Goal: Task Accomplishment & Management: Complete application form

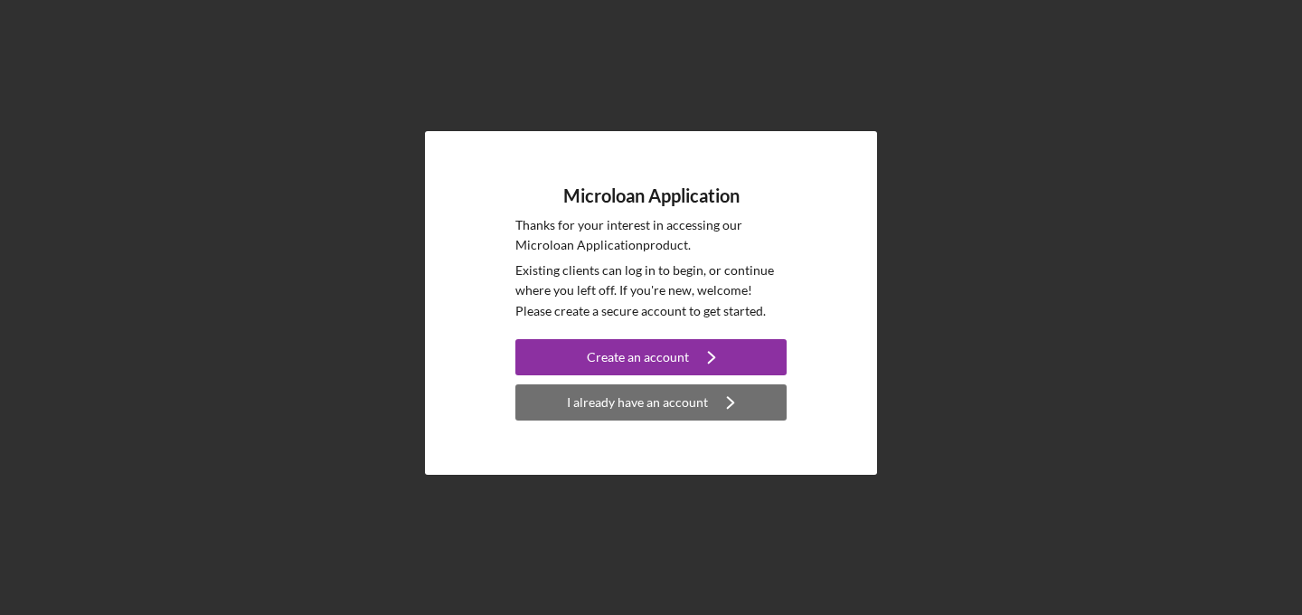
click at [702, 398] on div "I already have an account" at bounding box center [637, 402] width 141 height 36
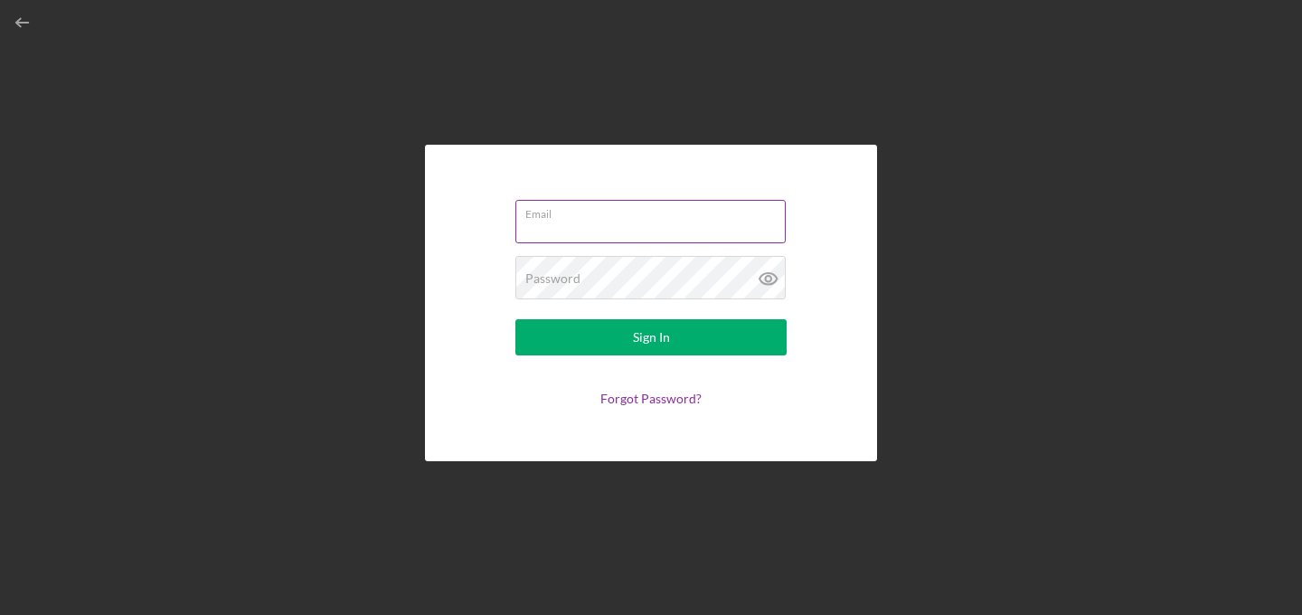
click at [610, 223] on input "Email" at bounding box center [650, 221] width 270 height 43
type input "[EMAIL_ADDRESS][DOMAIN_NAME]"
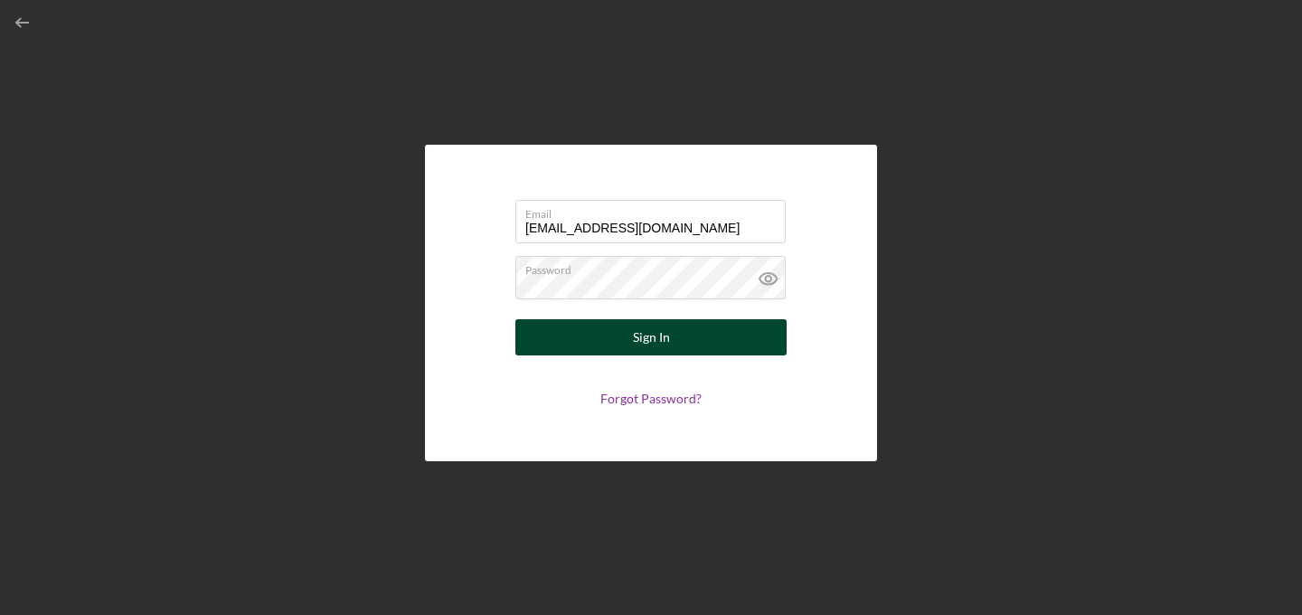
click at [690, 339] on button "Sign In" at bounding box center [650, 337] width 271 height 36
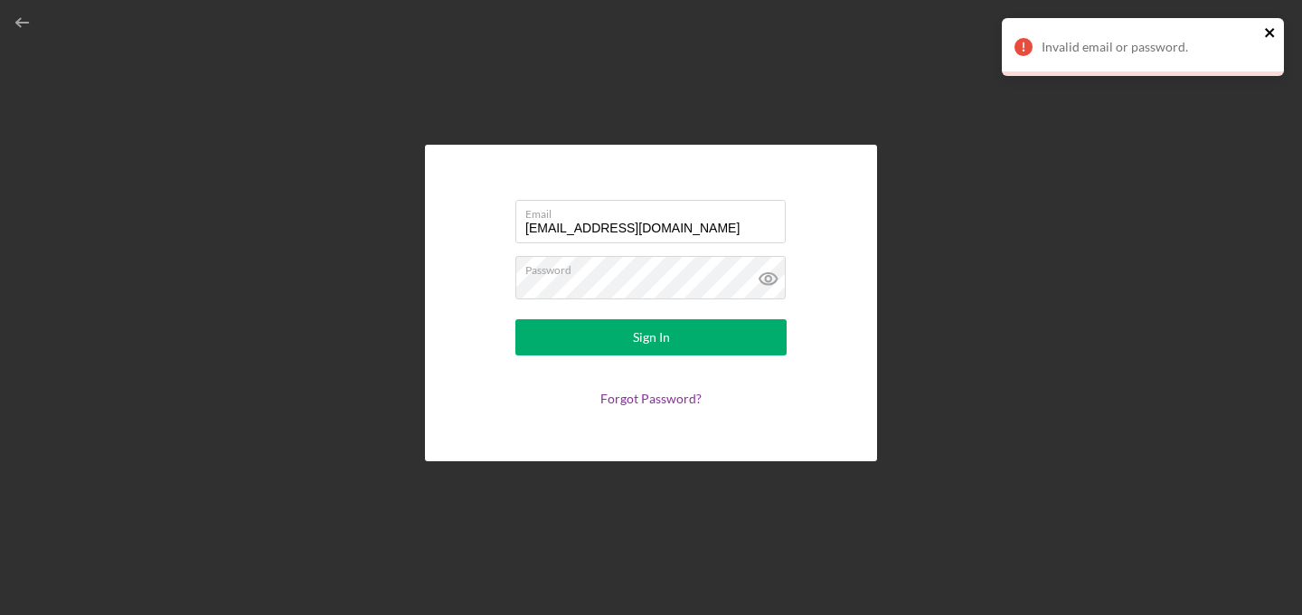
click at [1273, 37] on icon "close" at bounding box center [1269, 32] width 9 height 9
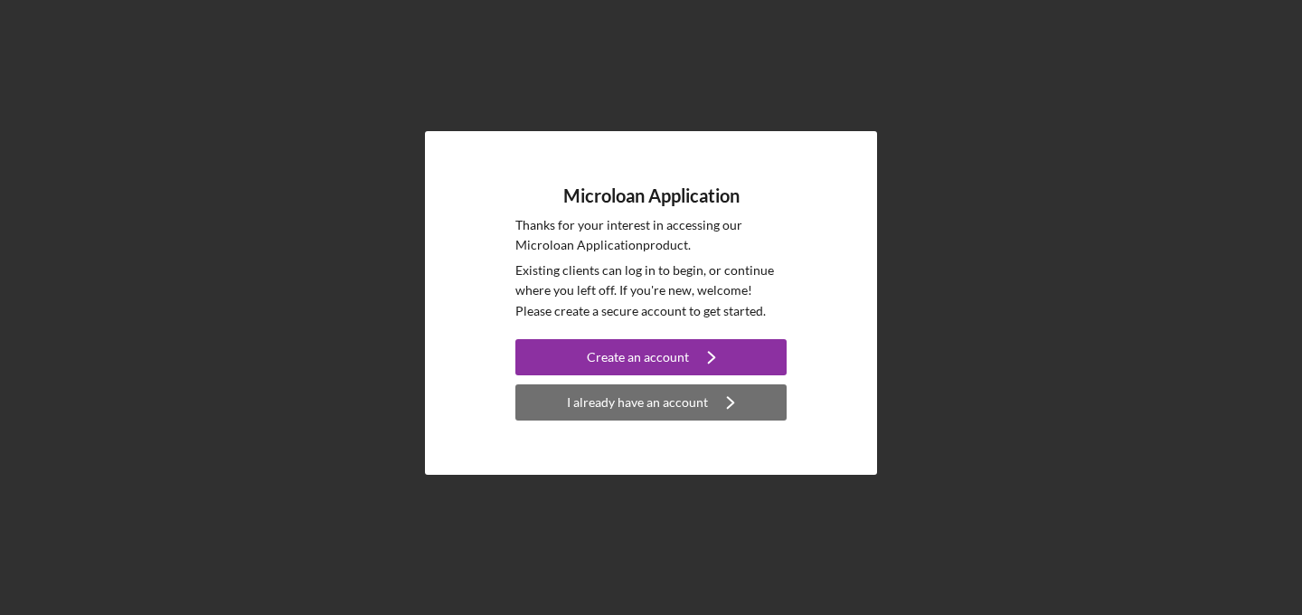
click at [657, 391] on div "I already have an account" at bounding box center [637, 402] width 141 height 36
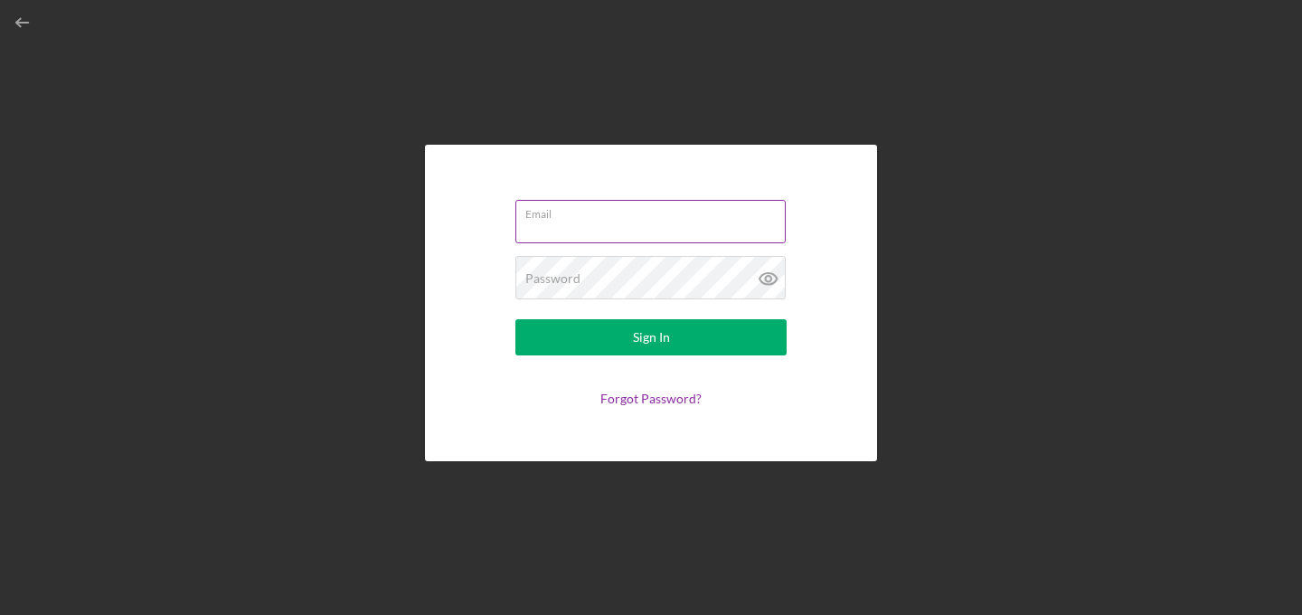
click at [625, 232] on input "Email" at bounding box center [650, 221] width 270 height 43
type input "[EMAIL_ADDRESS][DOMAIN_NAME]"
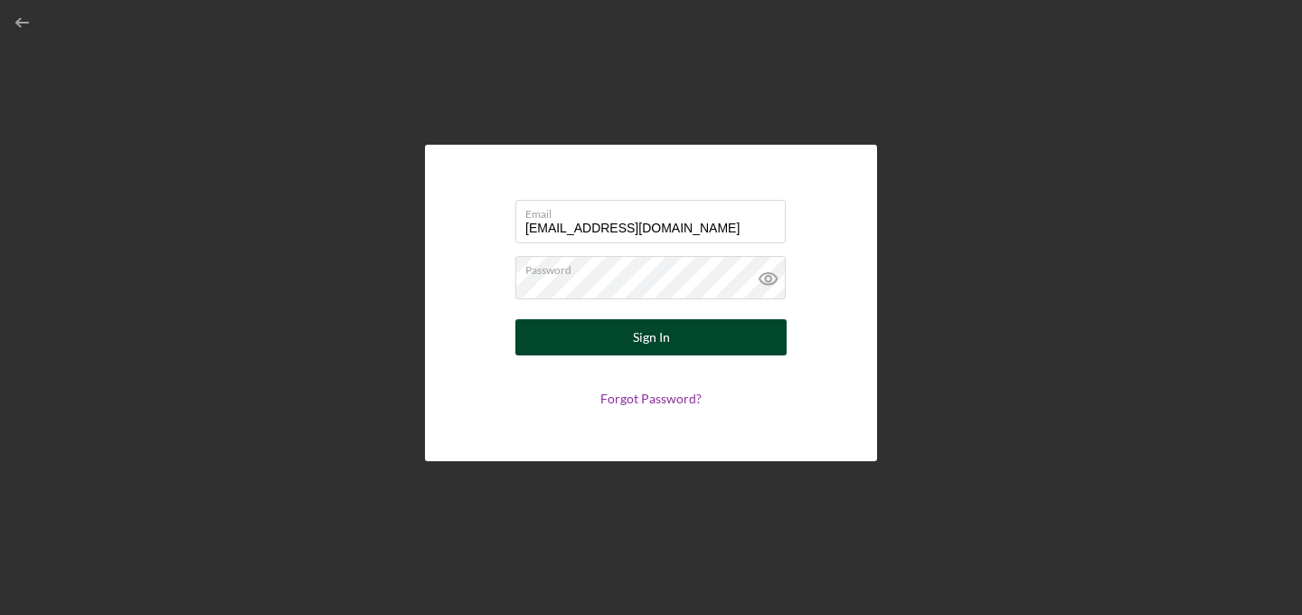
click at [687, 340] on button "Sign In" at bounding box center [650, 337] width 271 height 36
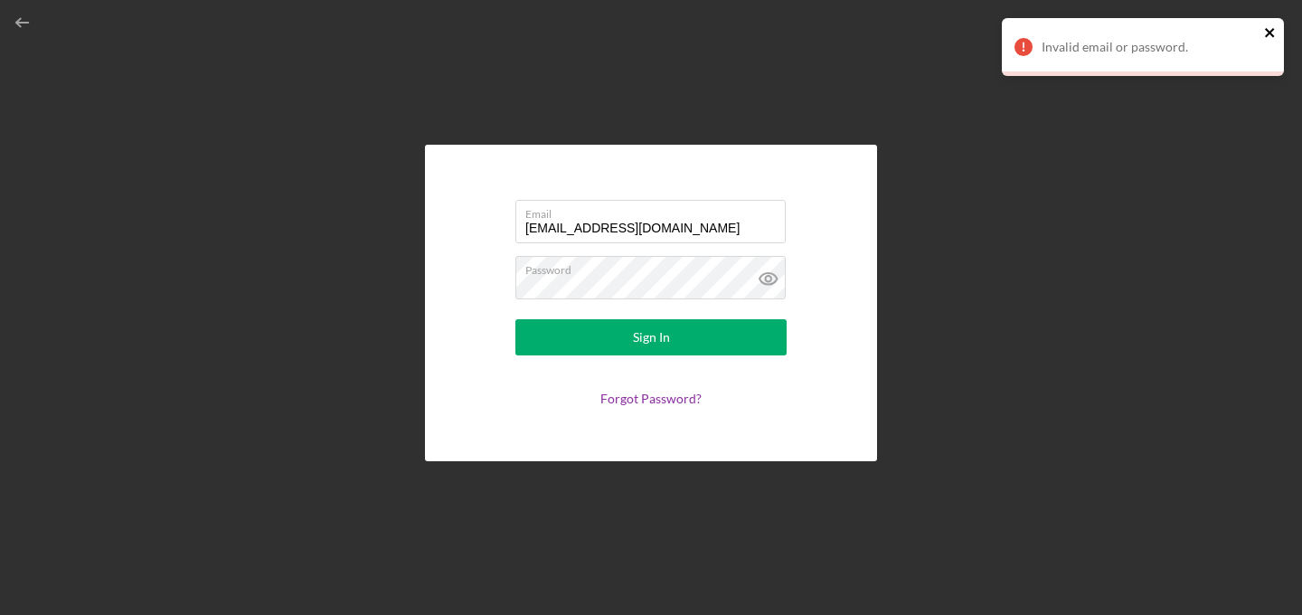
click at [1269, 29] on icon "close" at bounding box center [1270, 32] width 13 height 14
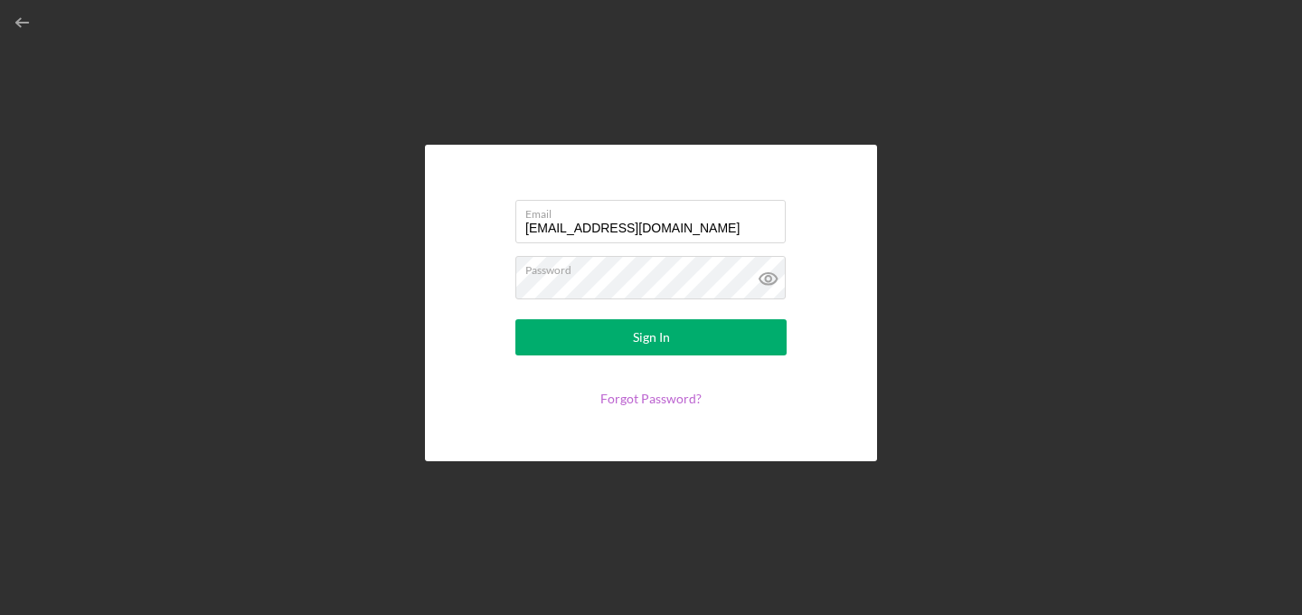
click at [652, 398] on link "Forgot Password?" at bounding box center [650, 398] width 101 height 15
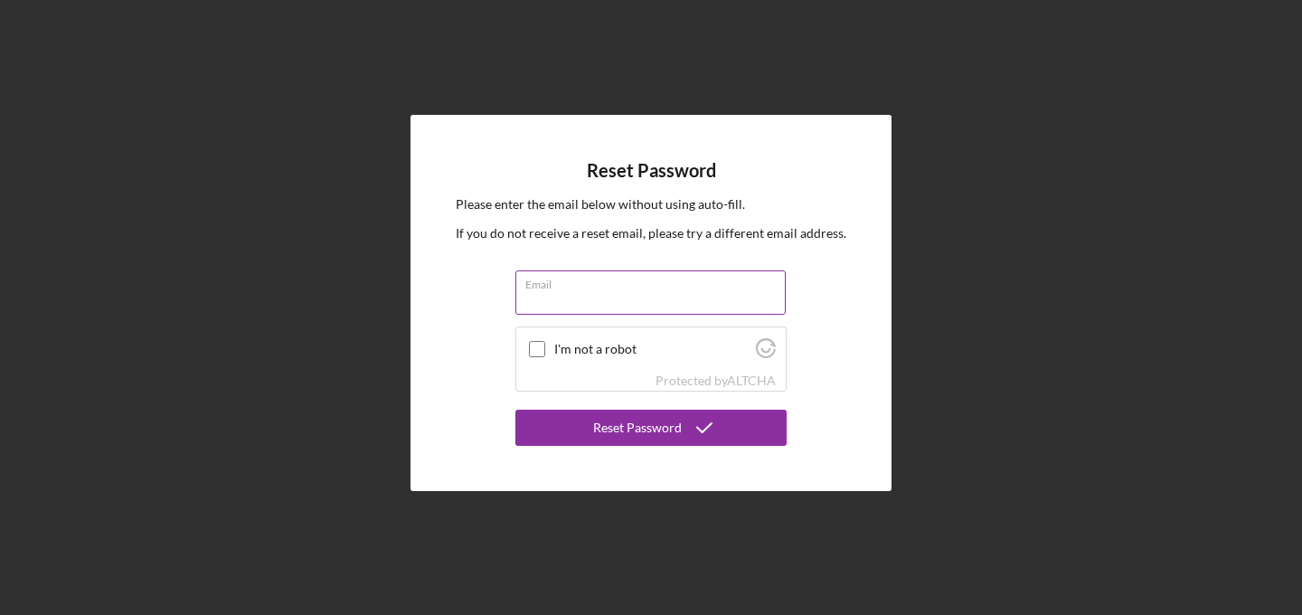
click at [643, 304] on input "Email" at bounding box center [650, 291] width 270 height 43
type input "[EMAIL_ADDRESS][DOMAIN_NAME]"
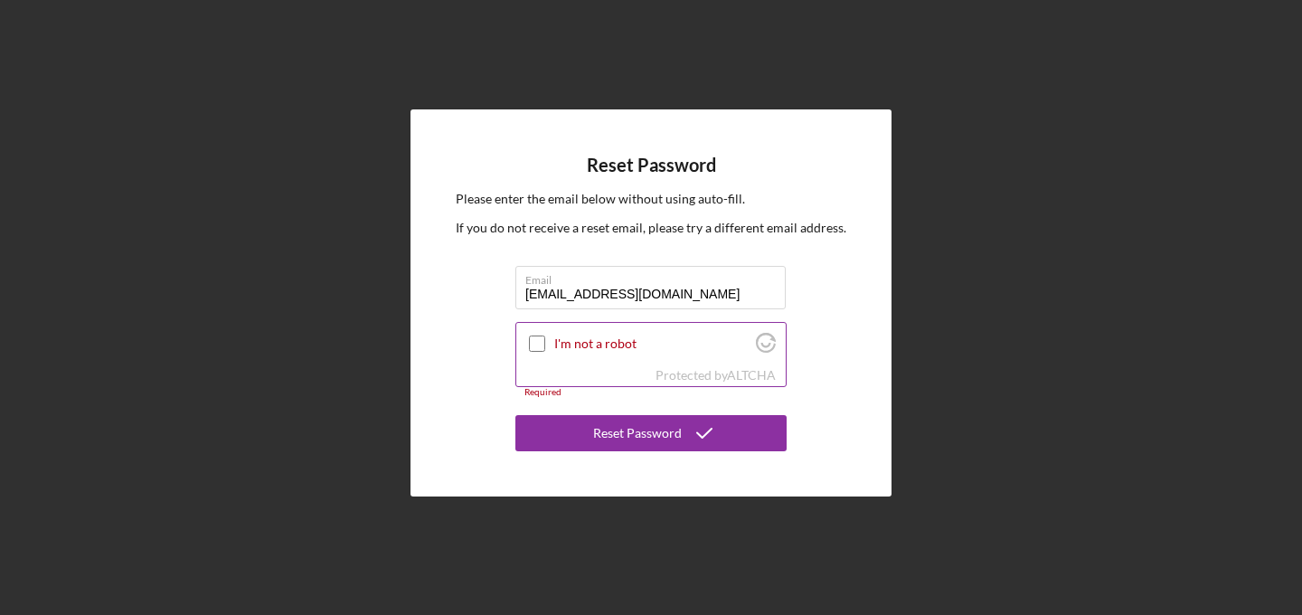
click at [534, 343] on input "I'm not a robot" at bounding box center [537, 343] width 16 height 16
checkbox input "true"
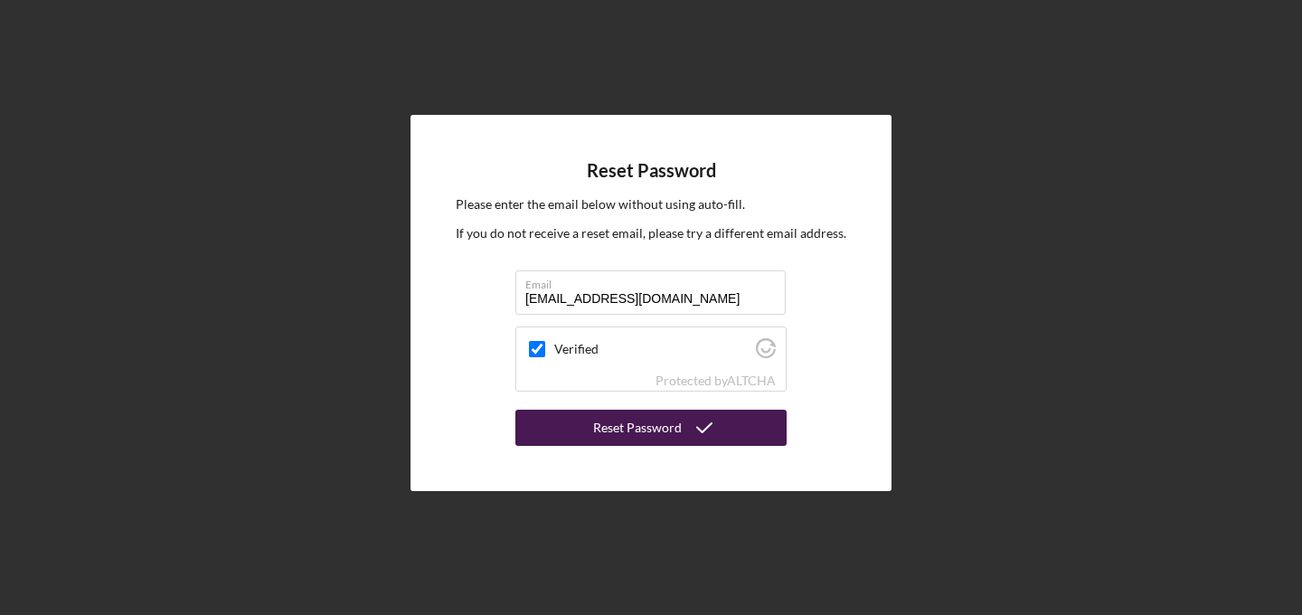
click at [662, 425] on div "Reset Password" at bounding box center [637, 428] width 89 height 36
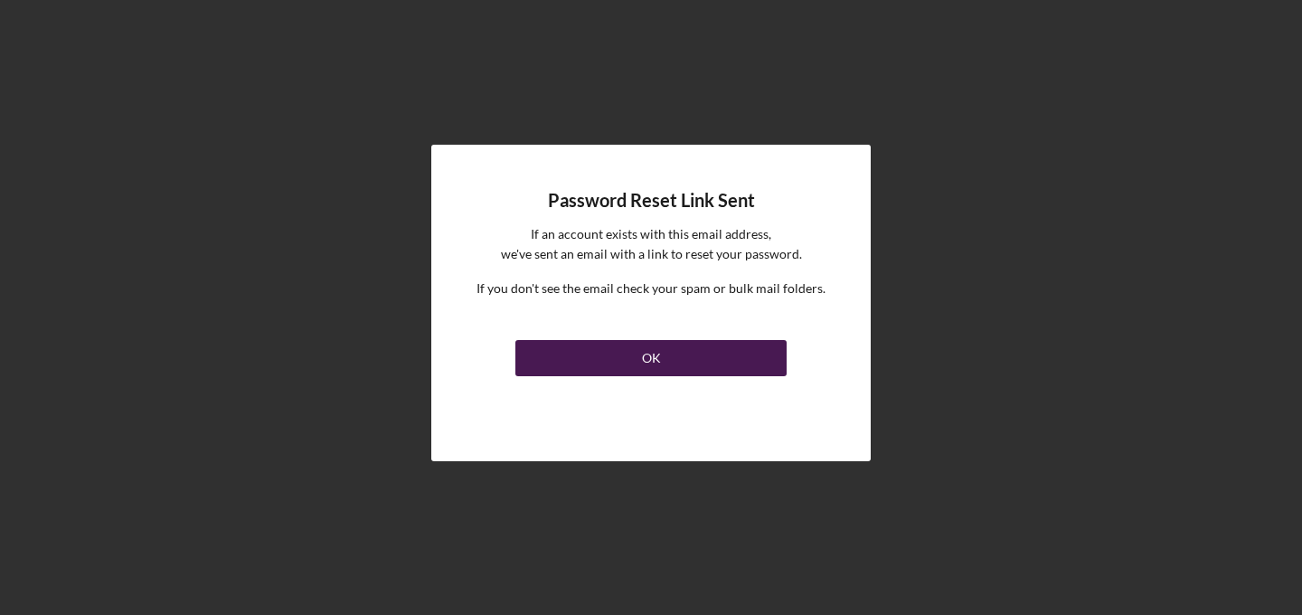
click at [655, 369] on div "OK" at bounding box center [651, 358] width 19 height 36
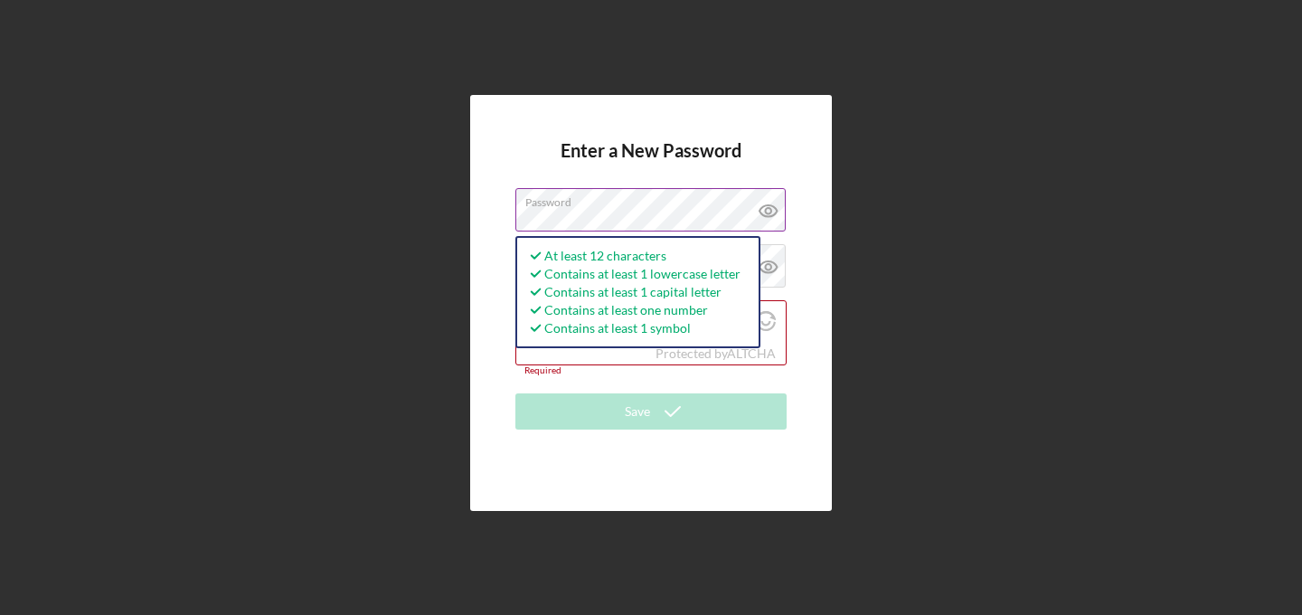
click at [774, 209] on icon at bounding box center [768, 210] width 45 height 45
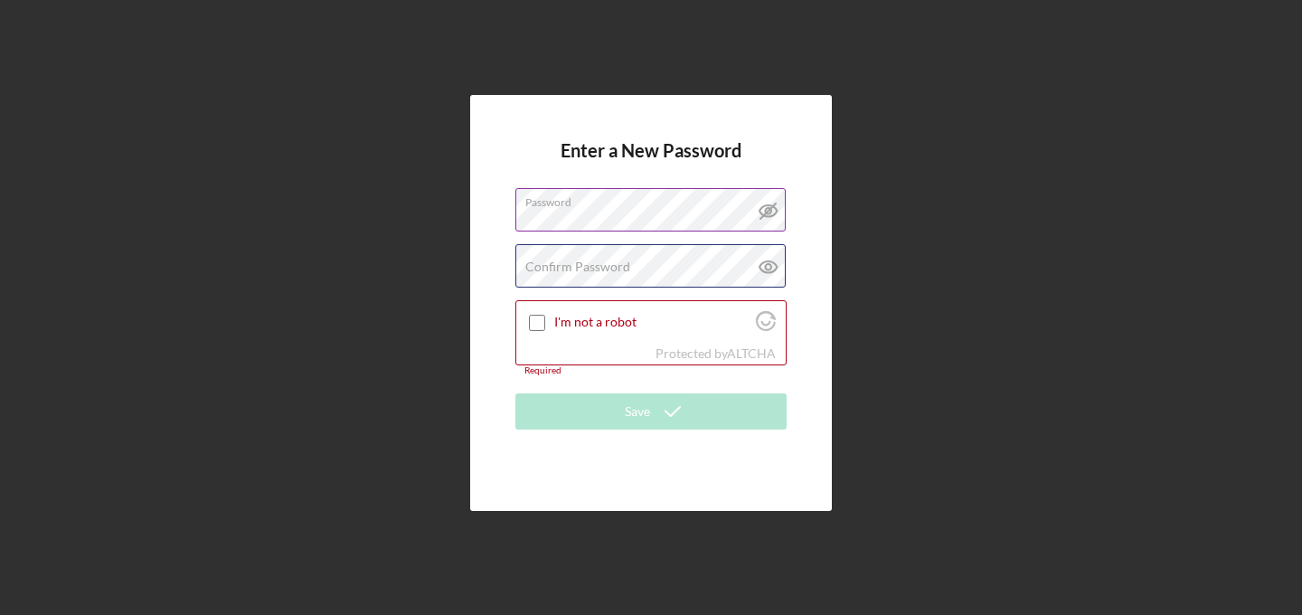
click at [649, 261] on div "Confirm Password Passwords do not match." at bounding box center [650, 266] width 271 height 45
click at [539, 320] on input "I'm not a robot" at bounding box center [537, 323] width 16 height 16
checkbox input "true"
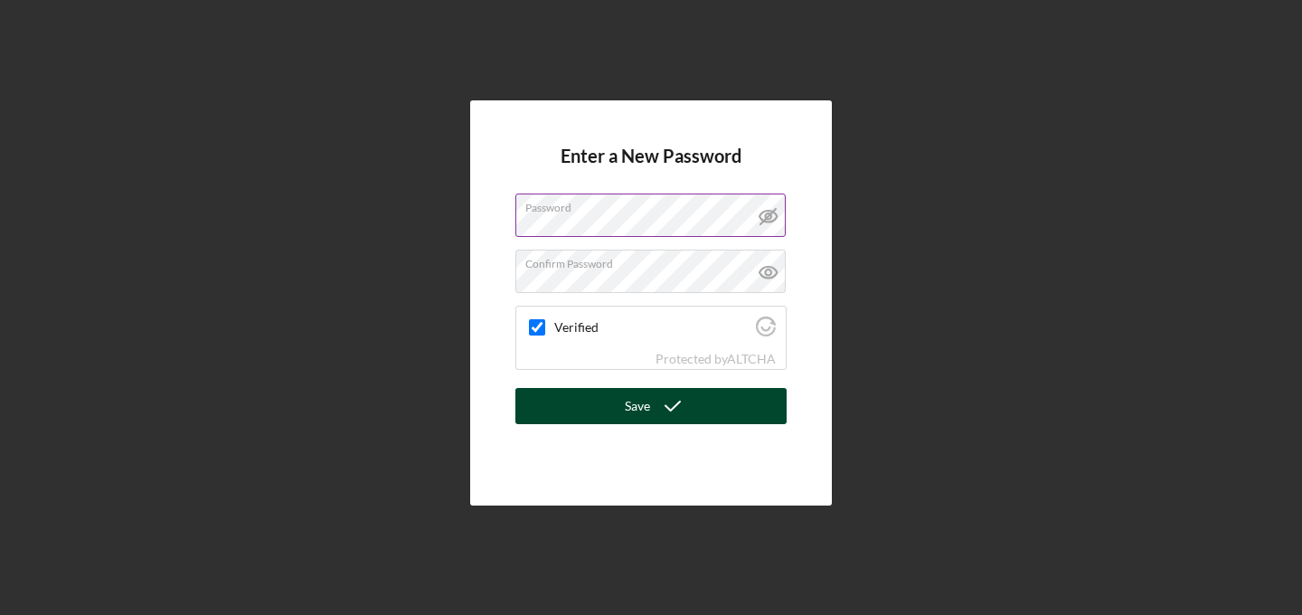
click at [646, 409] on div "Save" at bounding box center [637, 406] width 25 height 36
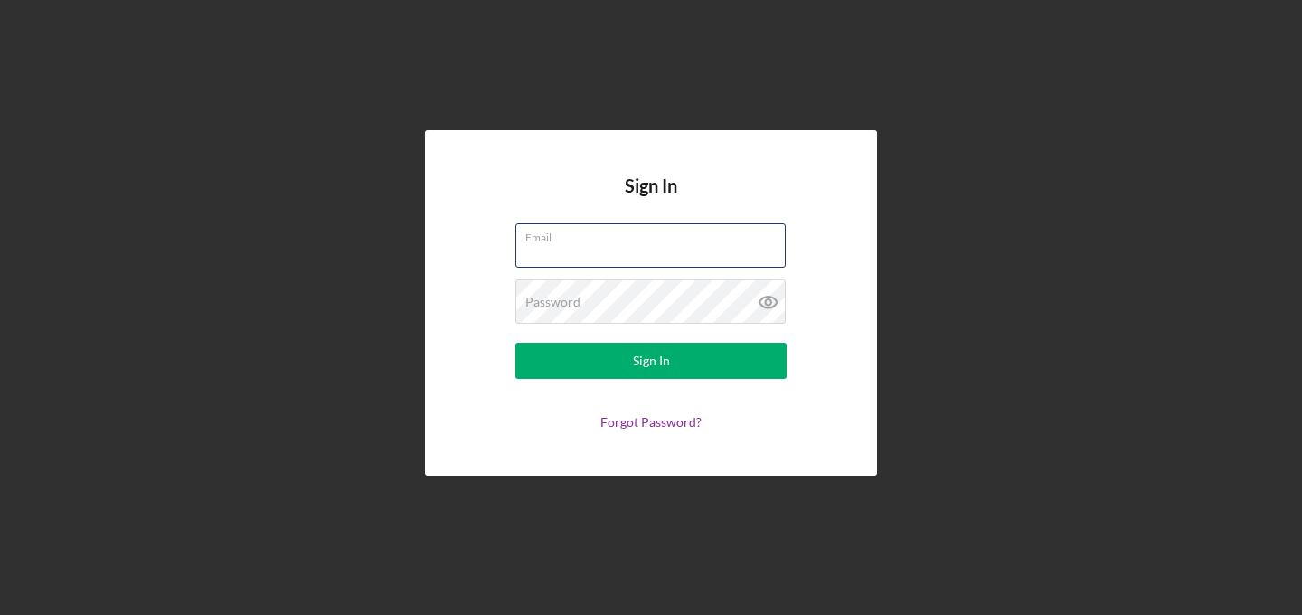
type input "[EMAIL_ADDRESS][DOMAIN_NAME]"
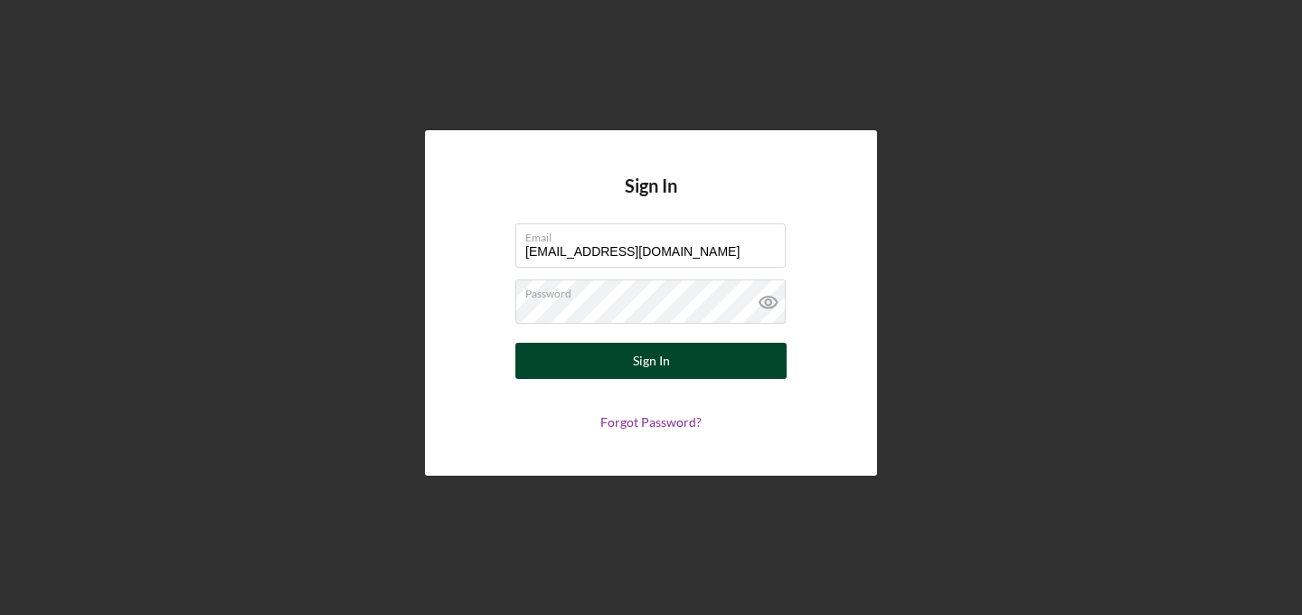
click at [678, 360] on button "Sign In" at bounding box center [650, 361] width 271 height 36
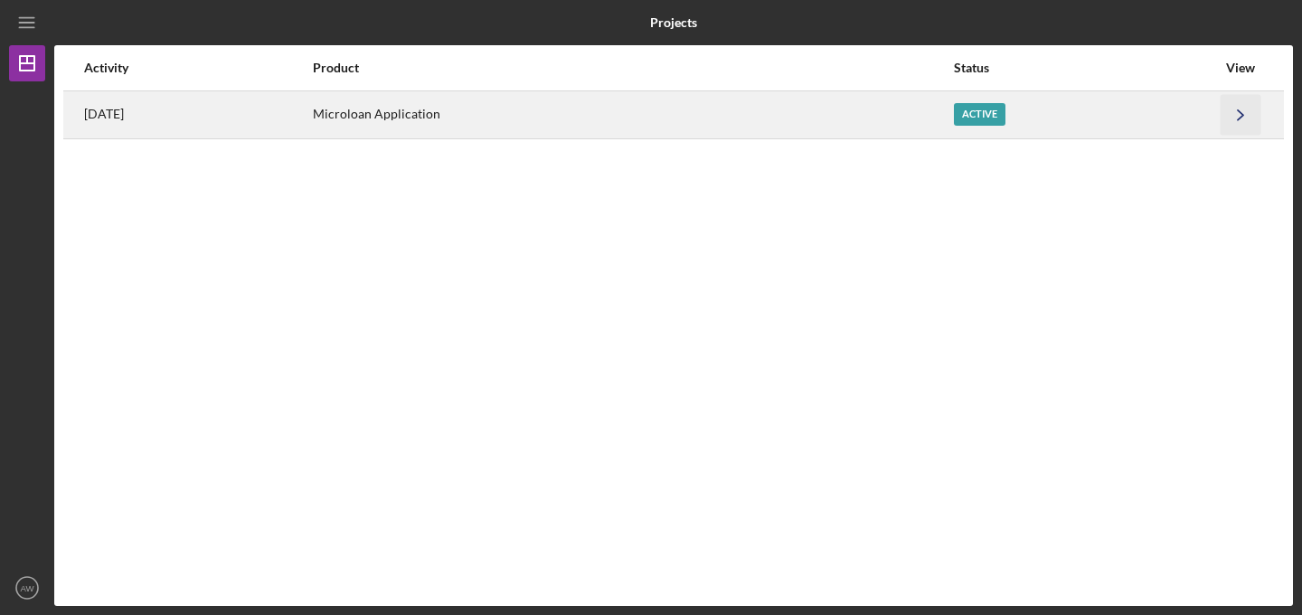
click at [1244, 114] on icon "Icon/Navigate" at bounding box center [1240, 114] width 41 height 41
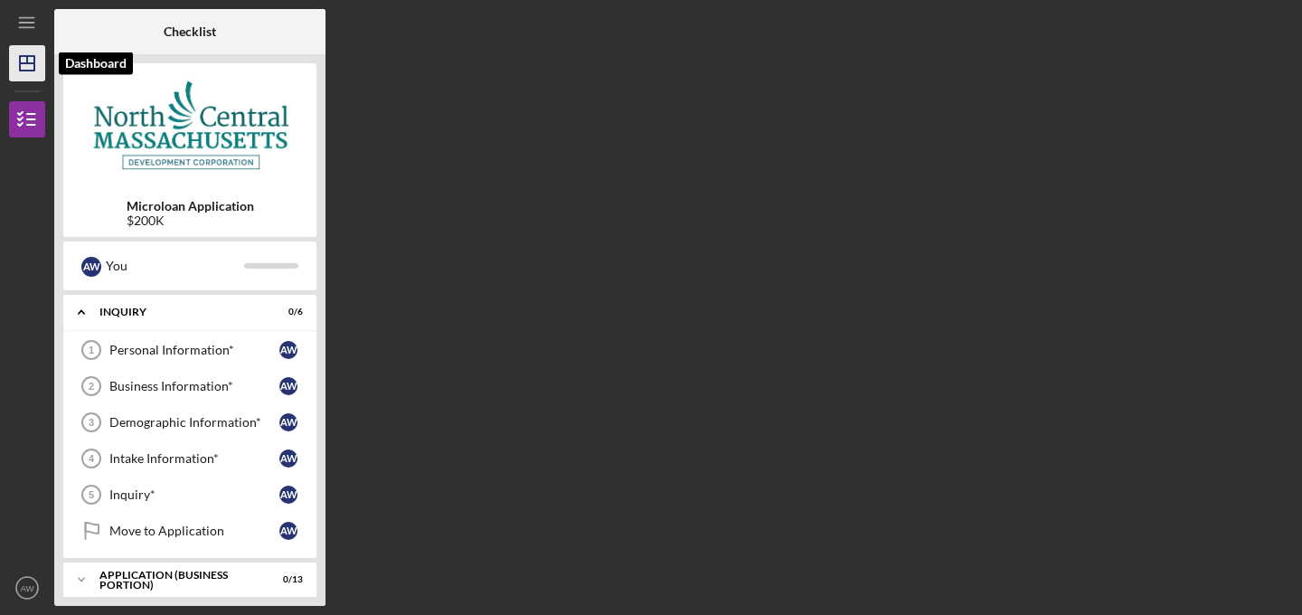
click at [25, 56] on polygon "button" at bounding box center [27, 63] width 14 height 14
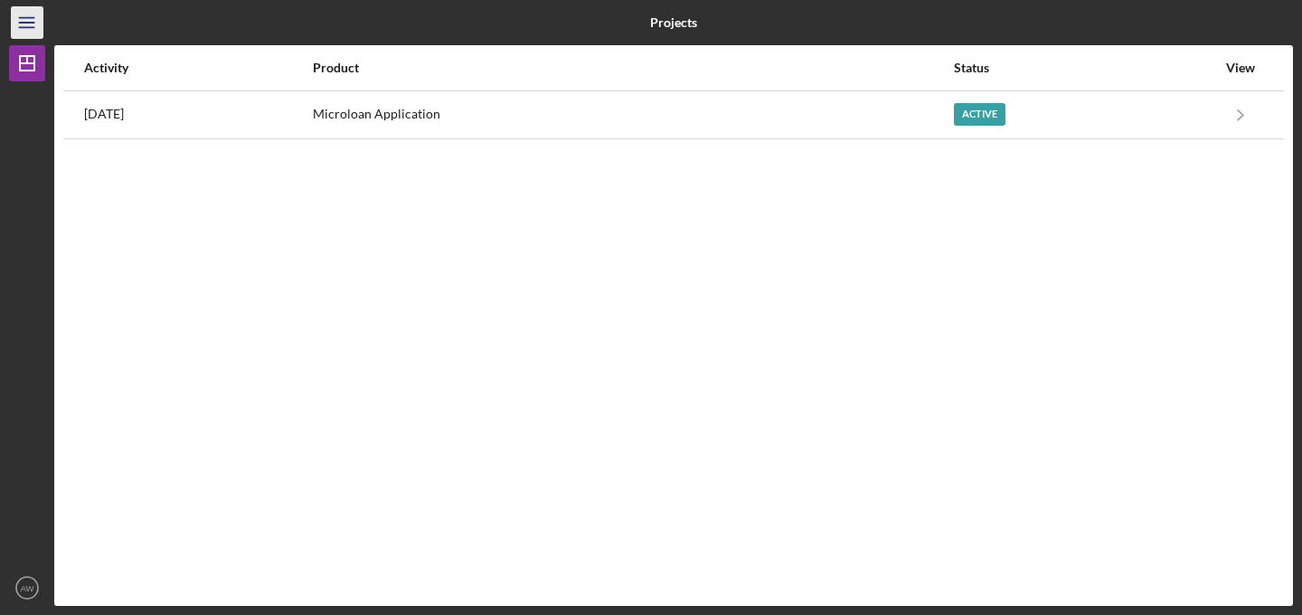
click at [24, 23] on line "button" at bounding box center [26, 23] width 14 height 0
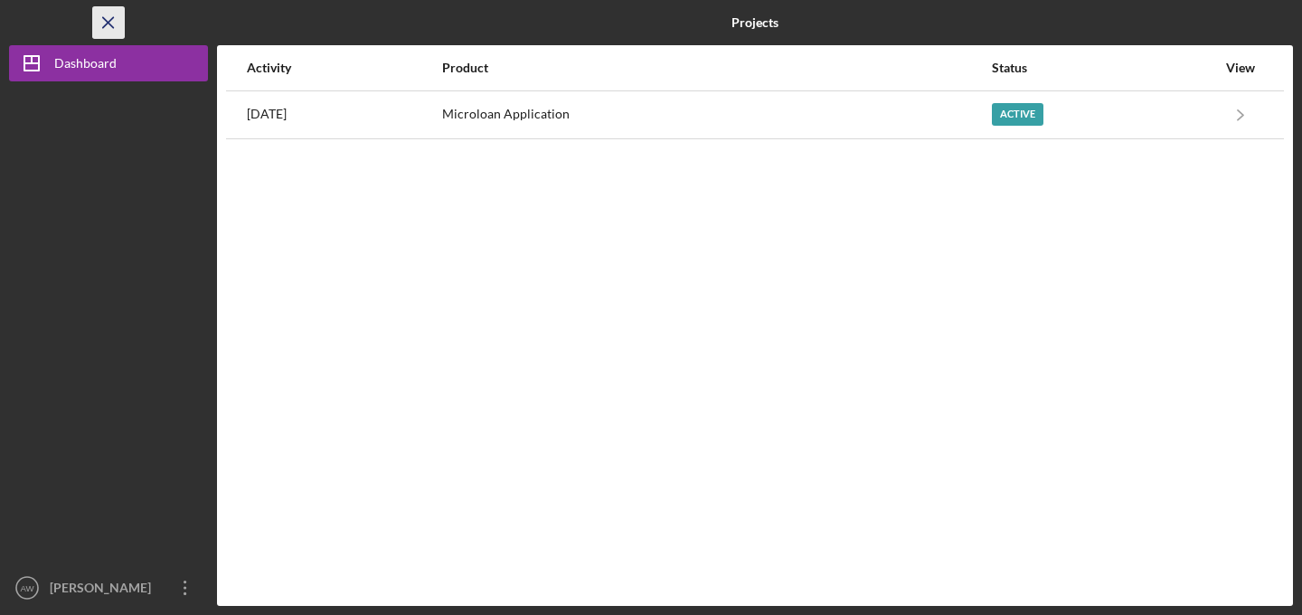
click at [119, 24] on icon "Icon/Menu Close" at bounding box center [109, 23] width 41 height 41
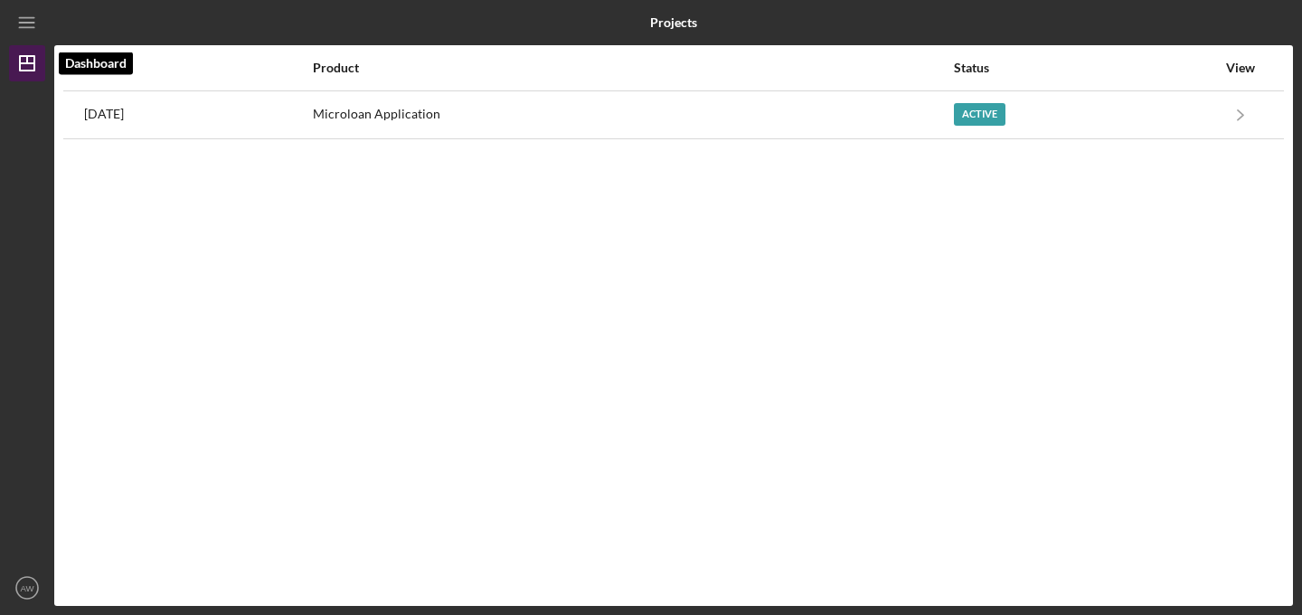
click at [31, 68] on icon "Icon/Dashboard" at bounding box center [27, 63] width 45 height 45
